Goal: Transaction & Acquisition: Download file/media

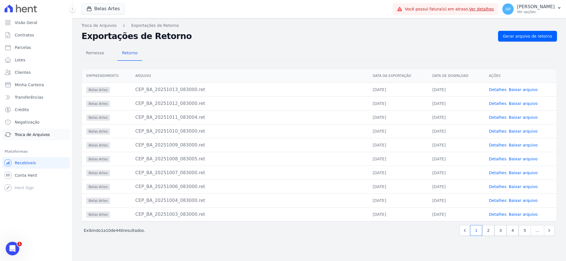
click at [33, 132] on span "Troca de Arquivos" at bounding box center [32, 135] width 35 height 6
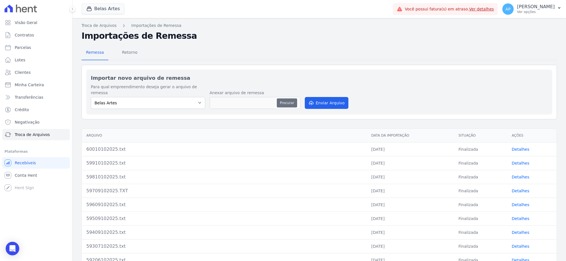
click at [281, 100] on button "Procurar" at bounding box center [287, 102] width 20 height 9
type input "60113102025.txt"
click at [319, 97] on button "Enviar Arquivo" at bounding box center [327, 103] width 44 height 12
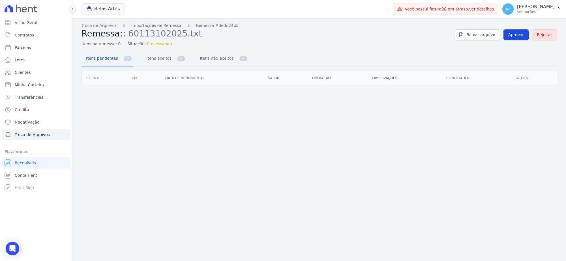
click at [515, 36] on span "Aprovar" at bounding box center [516, 35] width 16 height 6
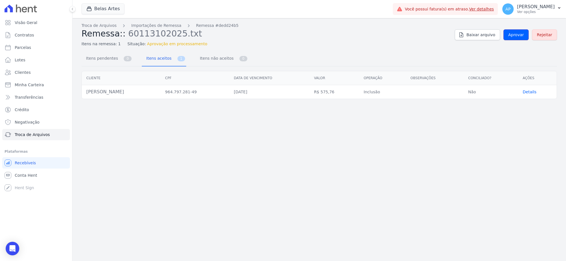
click at [515, 35] on span "Aprovar" at bounding box center [516, 35] width 16 height 6
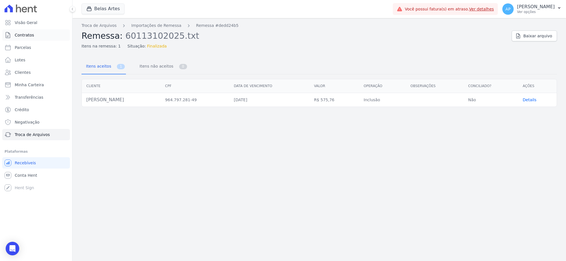
click at [29, 35] on span "Contratos" at bounding box center [24, 35] width 19 height 6
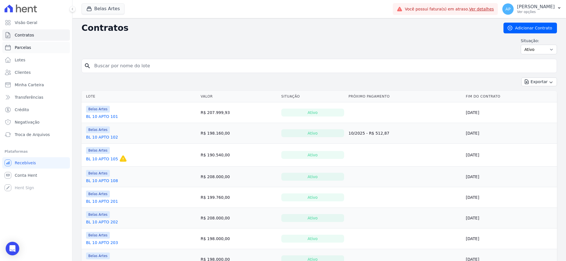
click at [30, 47] on link "Parcelas" at bounding box center [36, 47] width 68 height 11
click at [29, 47] on link "Parcelas" at bounding box center [36, 47] width 68 height 11
select select
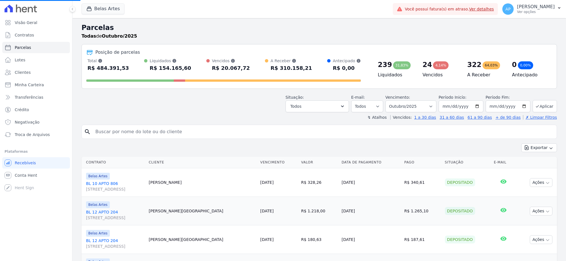
click at [135, 136] on input "search" at bounding box center [323, 131] width 462 height 11
select select
click at [140, 129] on input "search" at bounding box center [323, 131] width 462 height 11
paste input "[PERSON_NAME]"
type input "[PERSON_NAME]"
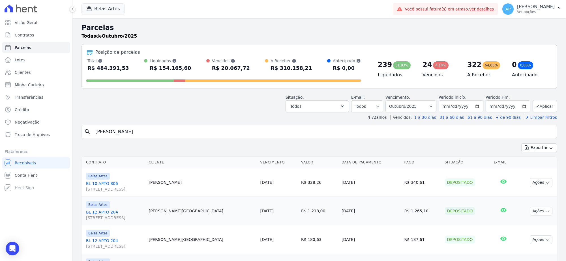
select select
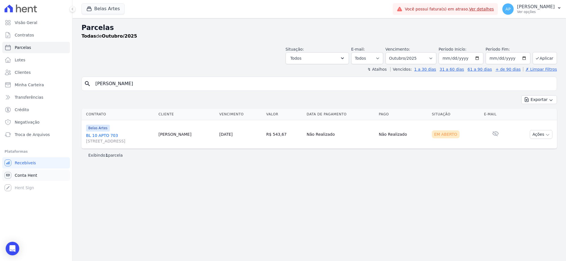
click at [24, 176] on span "Conta Hent" at bounding box center [26, 176] width 22 height 6
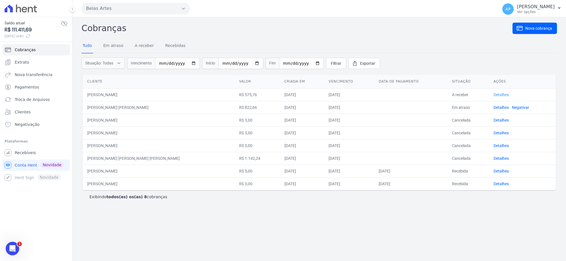
click at [493, 96] on link "Detalhes" at bounding box center [500, 94] width 15 height 5
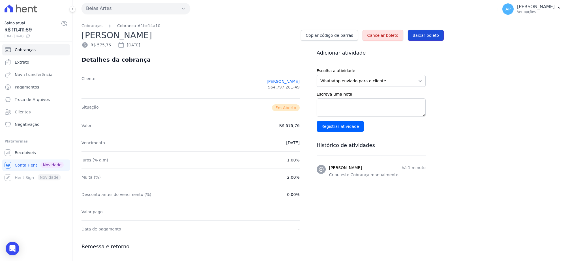
click at [436, 35] on span "Baixar boleto" at bounding box center [425, 36] width 26 height 6
